Goal: Transaction & Acquisition: Purchase product/service

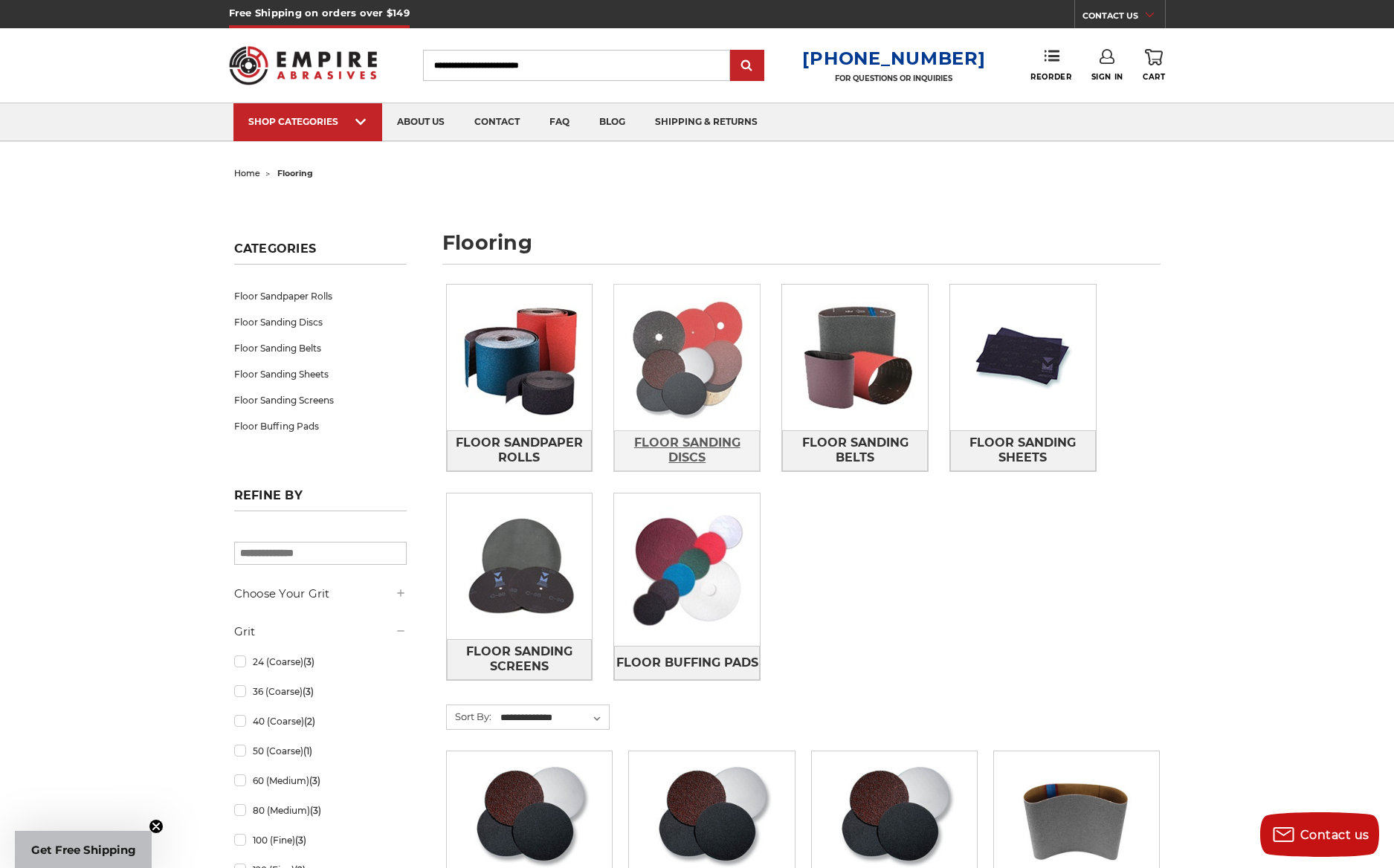
click at [687, 443] on span "Floor Sanding Discs" at bounding box center [687, 450] width 144 height 40
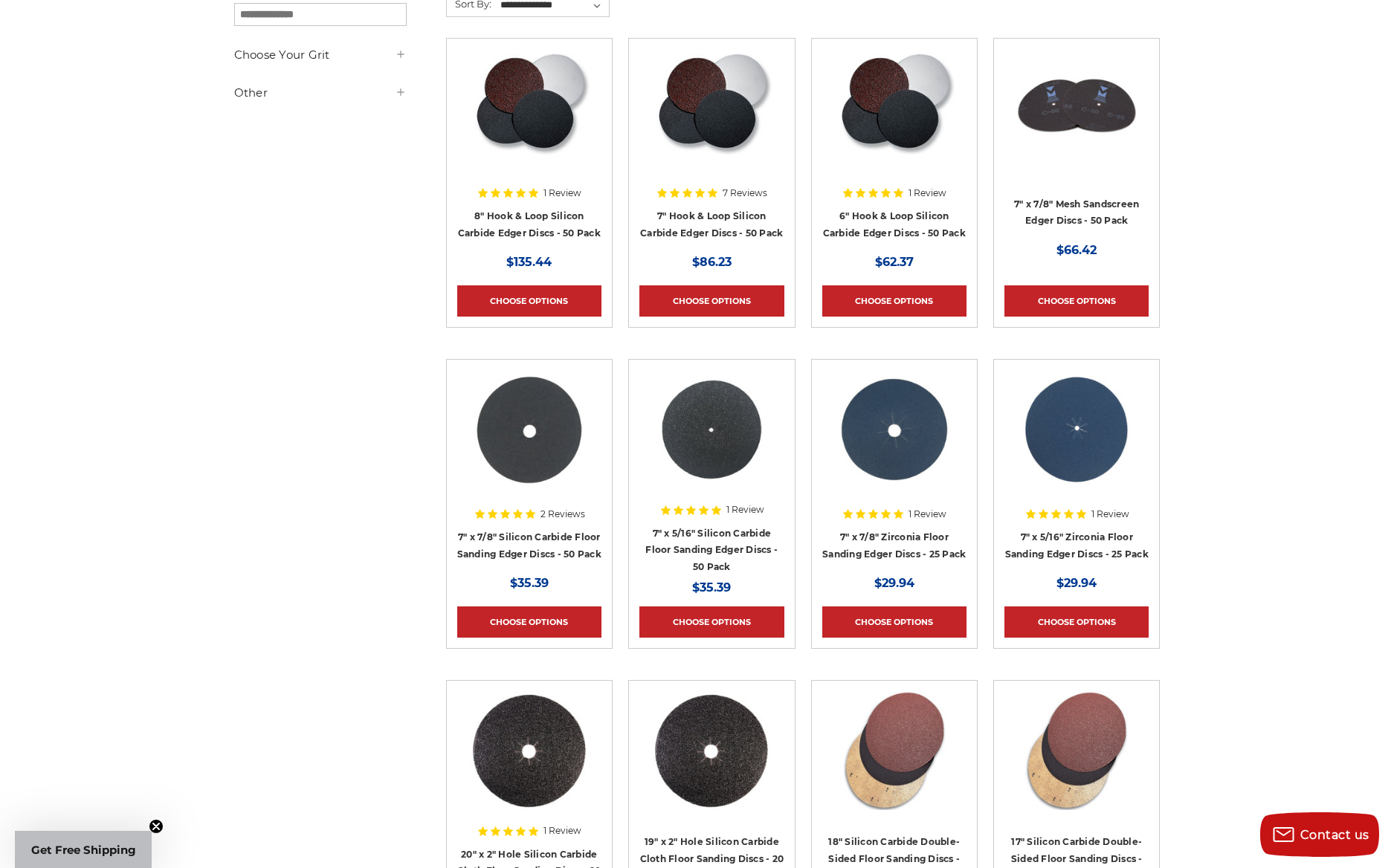
scroll to position [296, 0]
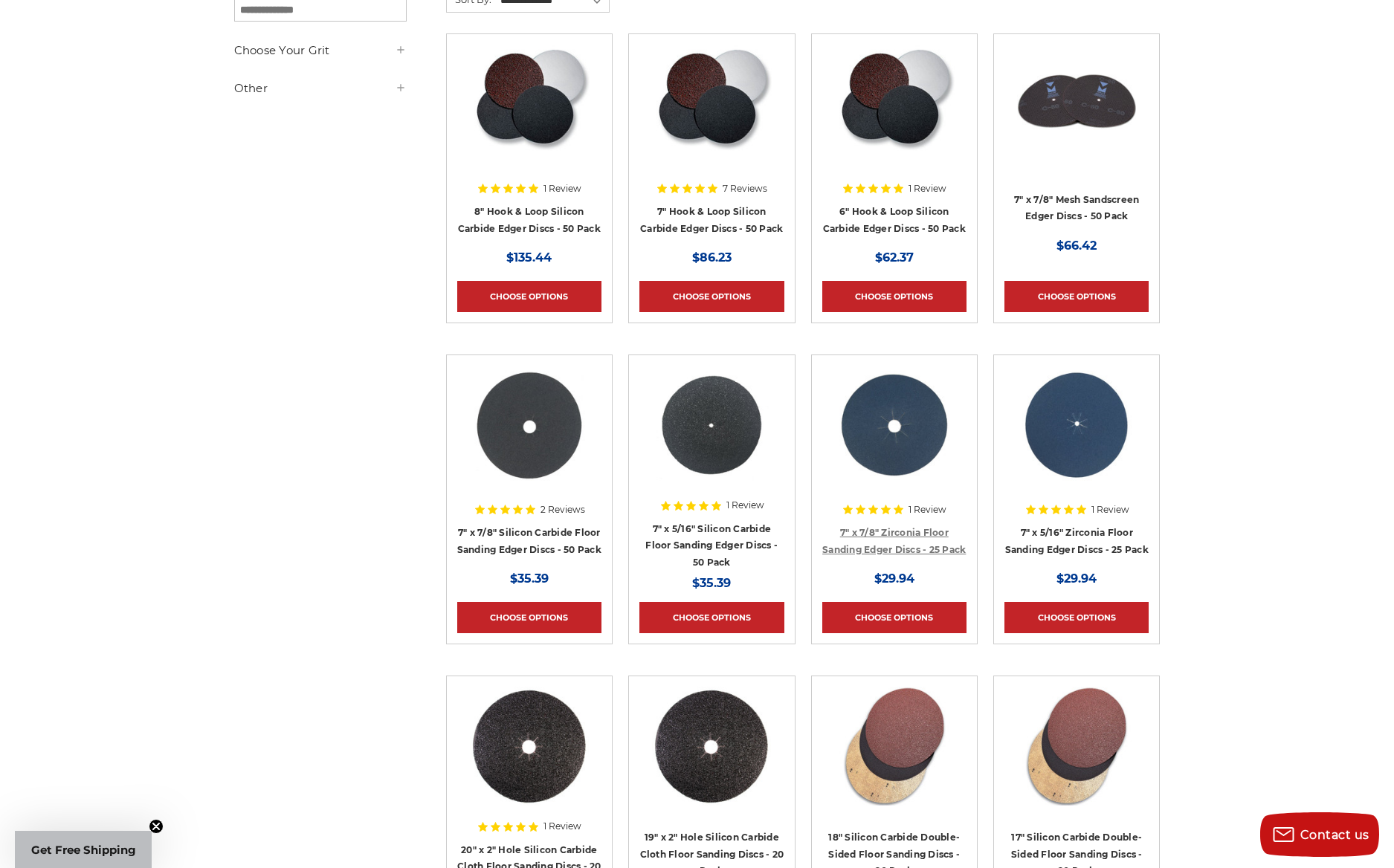
click at [884, 529] on link "7" x 7/8" Zirconia Floor Sanding Edger Discs - 25 Pack" at bounding box center [894, 541] width 144 height 28
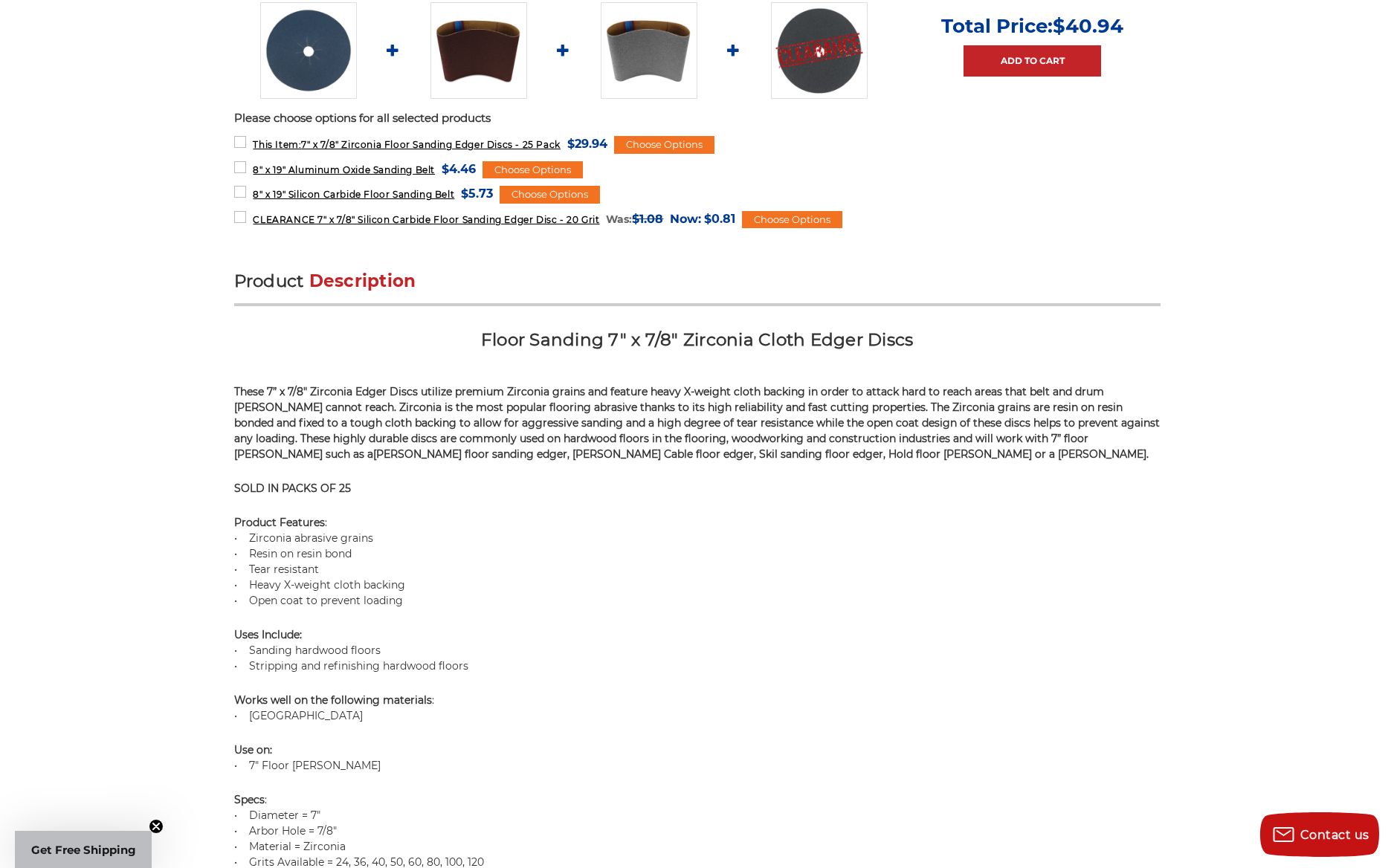
scroll to position [735, 0]
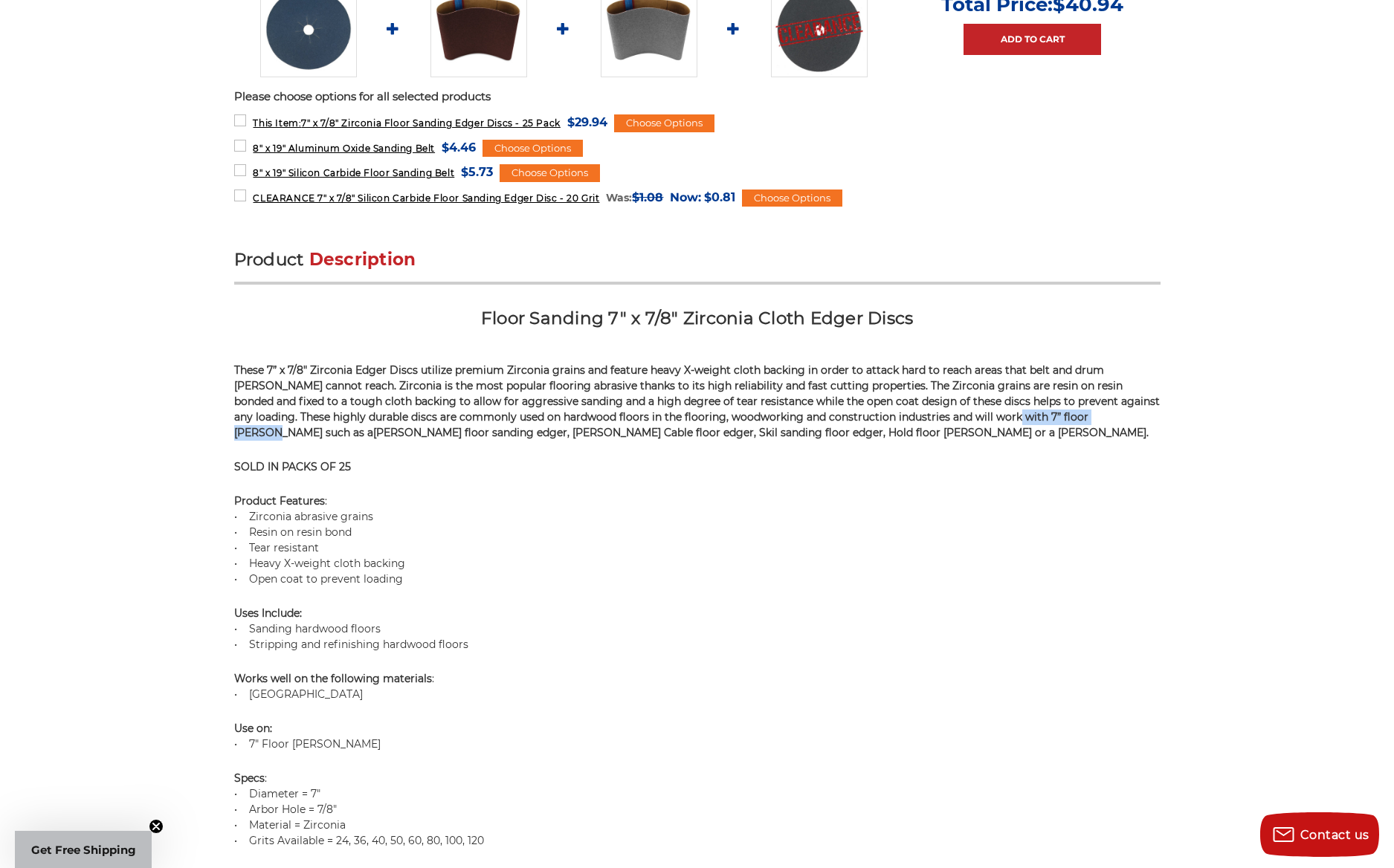
drag, startPoint x: 950, startPoint y: 417, endPoint x: 1061, endPoint y: 417, distance: 111.0
click at [1061, 417] on span "These 7” x 7/8" Zirconia Edger Discs utilize premium Zirconia grains and featur…" at bounding box center [697, 401] width 926 height 76
copy span "7” floor edger sanders"
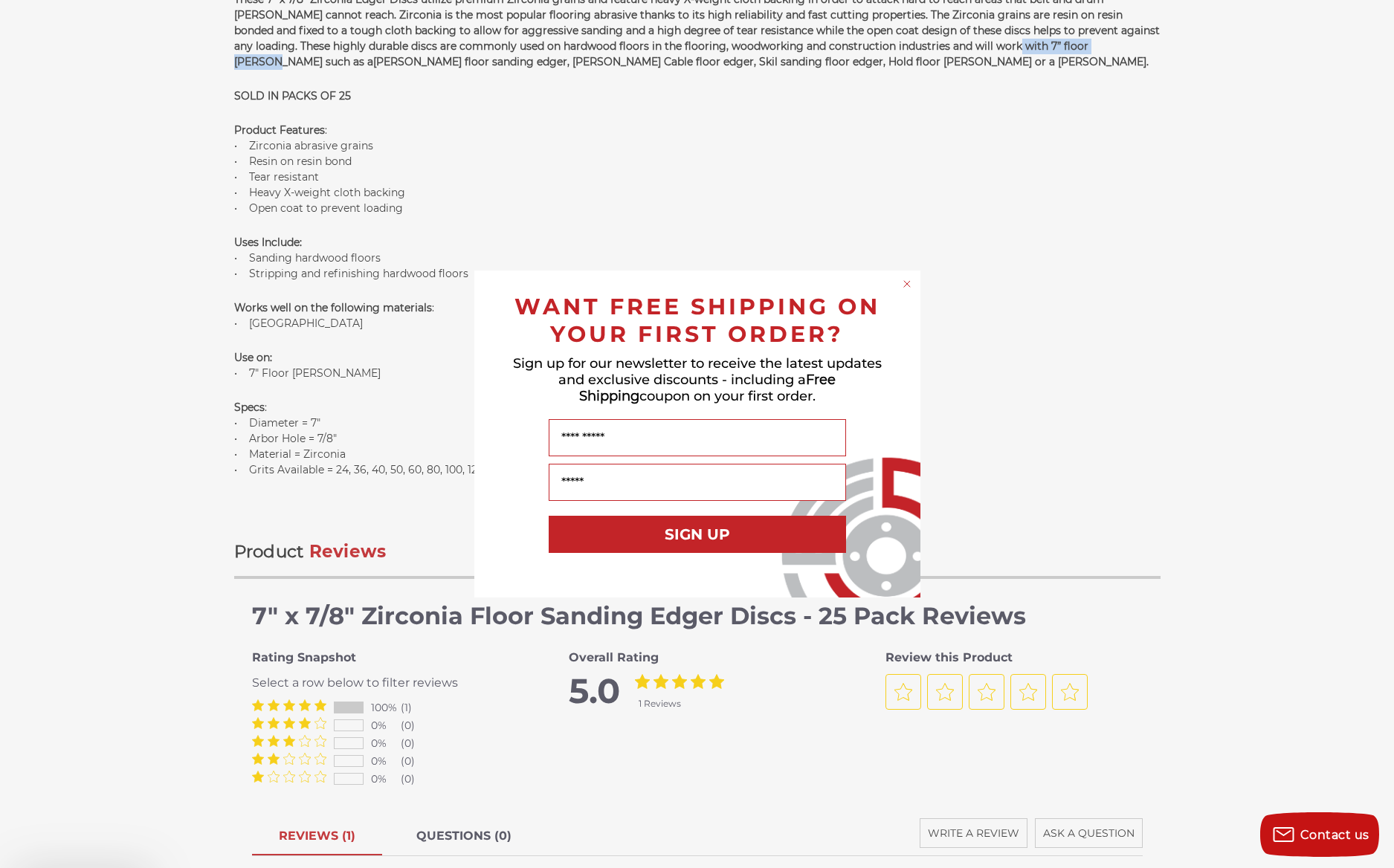
scroll to position [1113, 0]
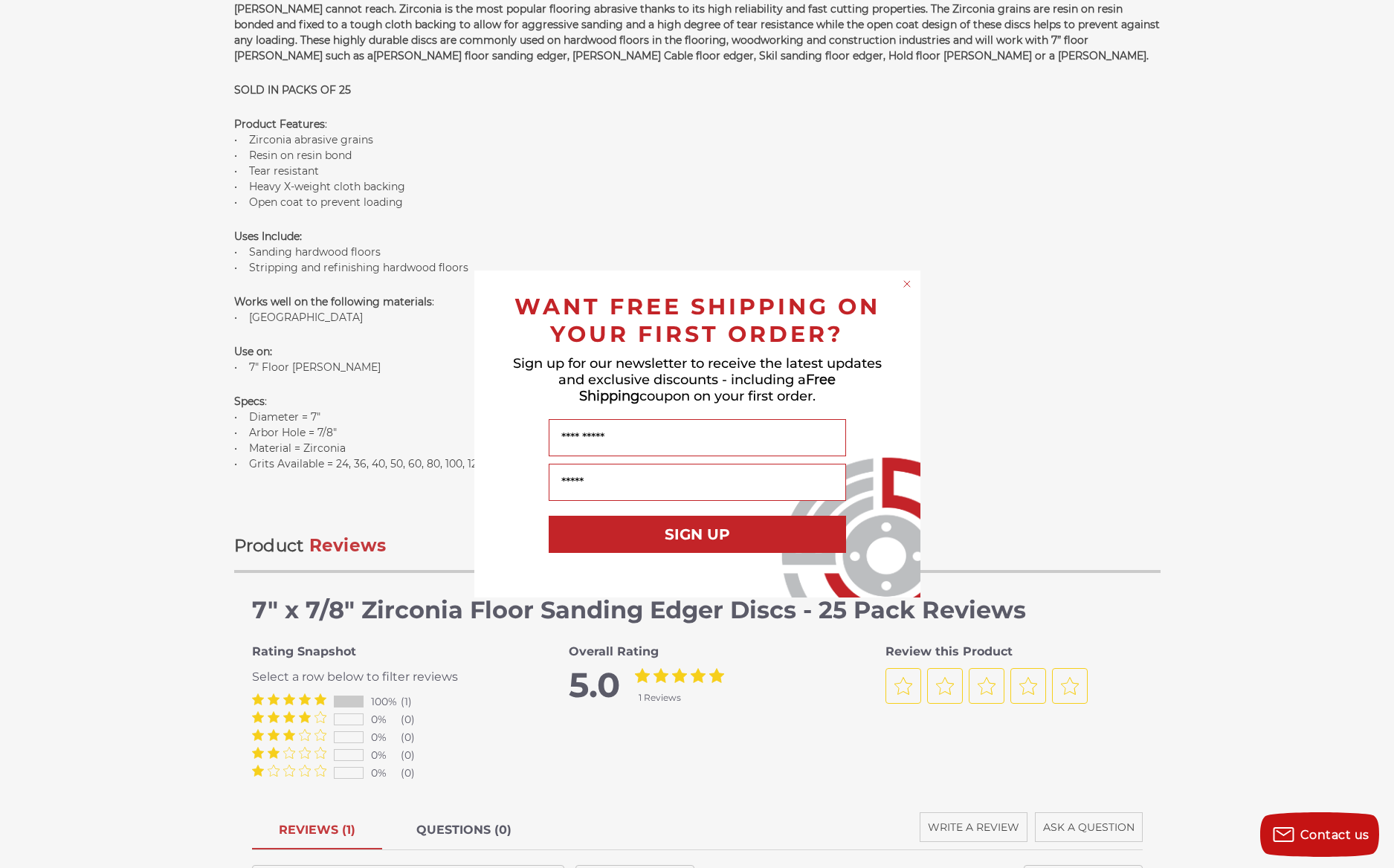
click at [308, 832] on div "Close dialog WANT FREE SHIPPING ON YOUR FIRST ORDER? Sign up for our newsletter…" at bounding box center [697, 434] width 1394 height 868
click at [904, 283] on circle "Close dialog" at bounding box center [906, 284] width 14 height 14
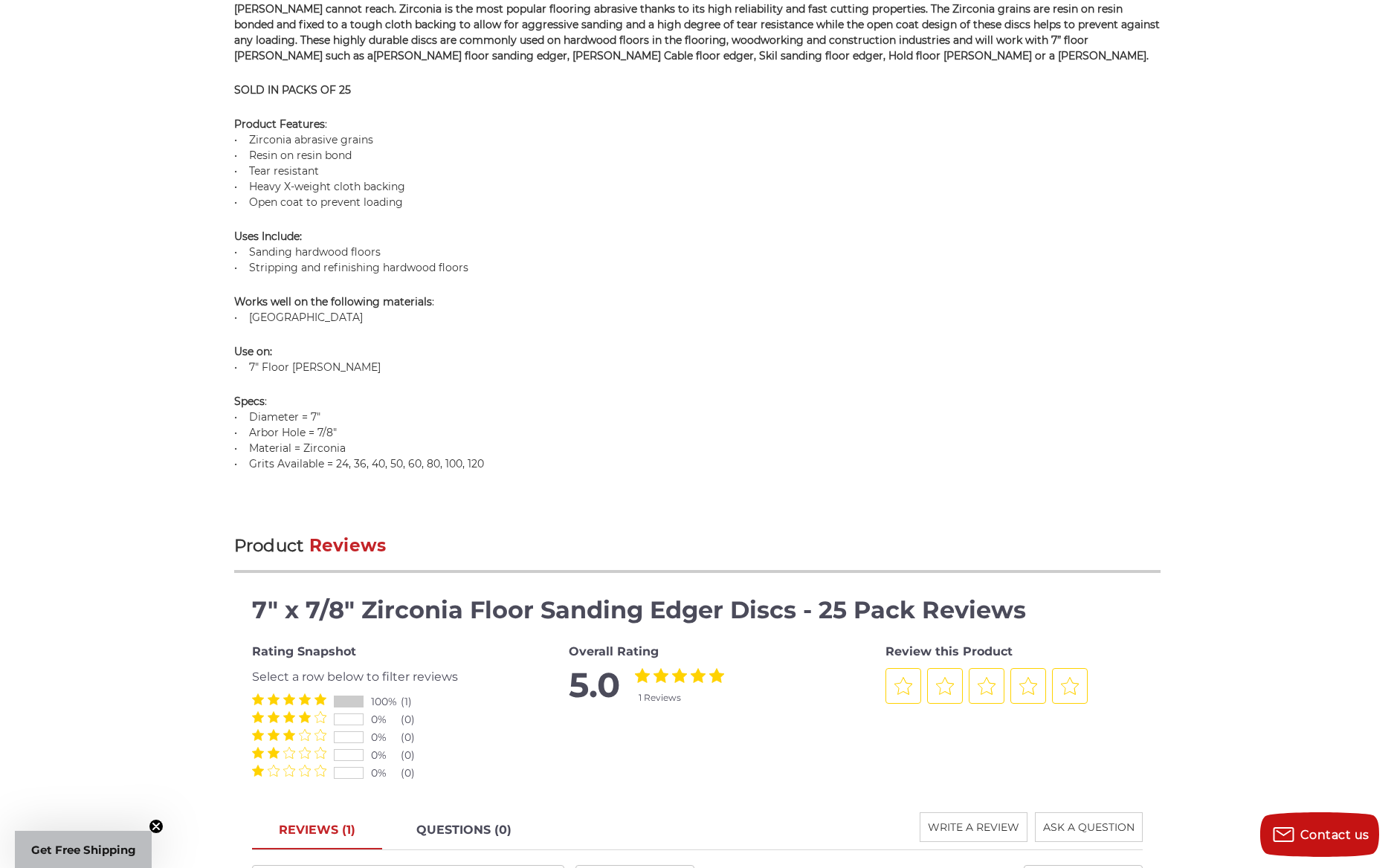
click at [322, 831] on link "REVIEWS (1)" at bounding box center [317, 830] width 130 height 37
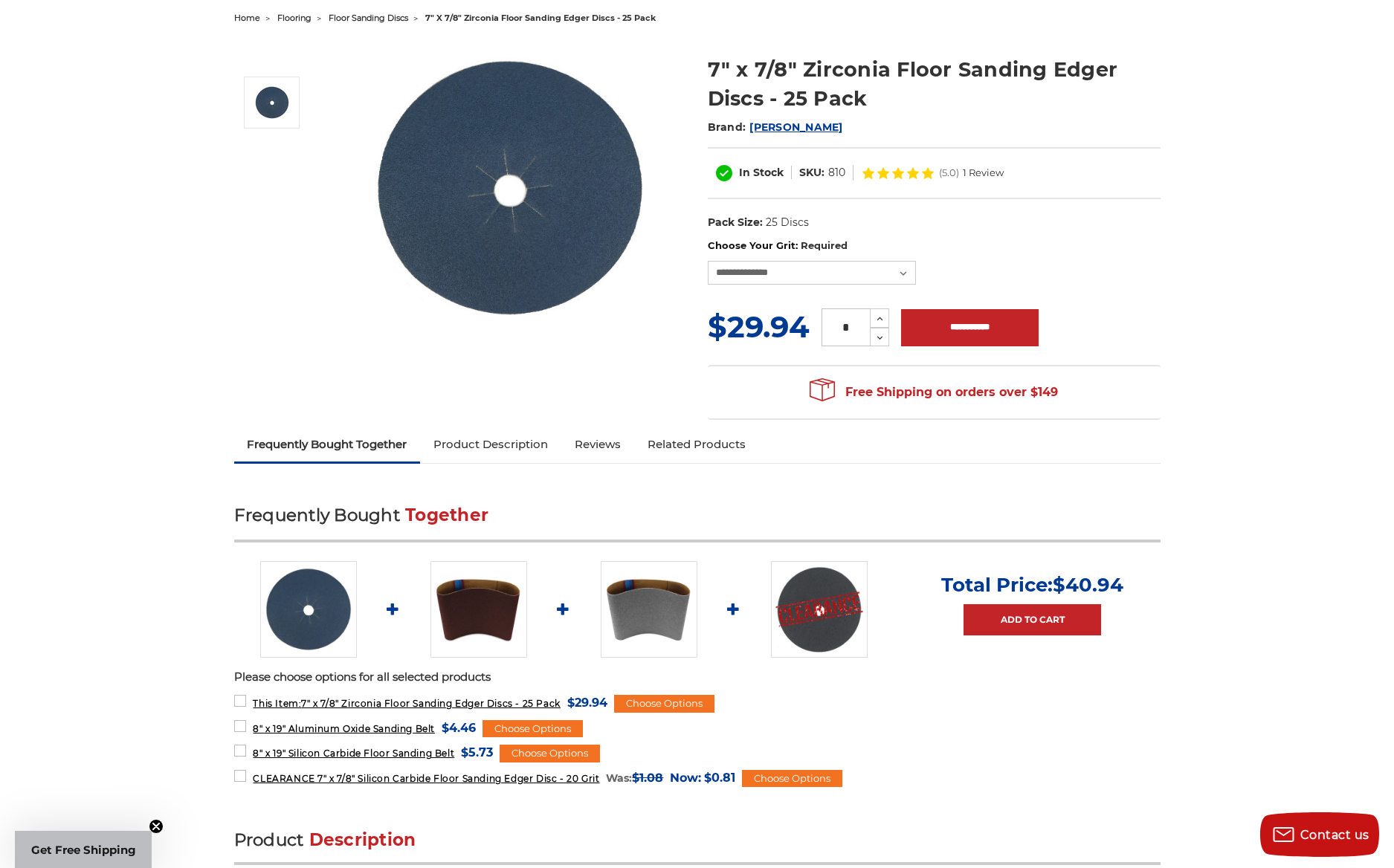
scroll to position [0, 0]
